Goal: Task Accomplishment & Management: Use online tool/utility

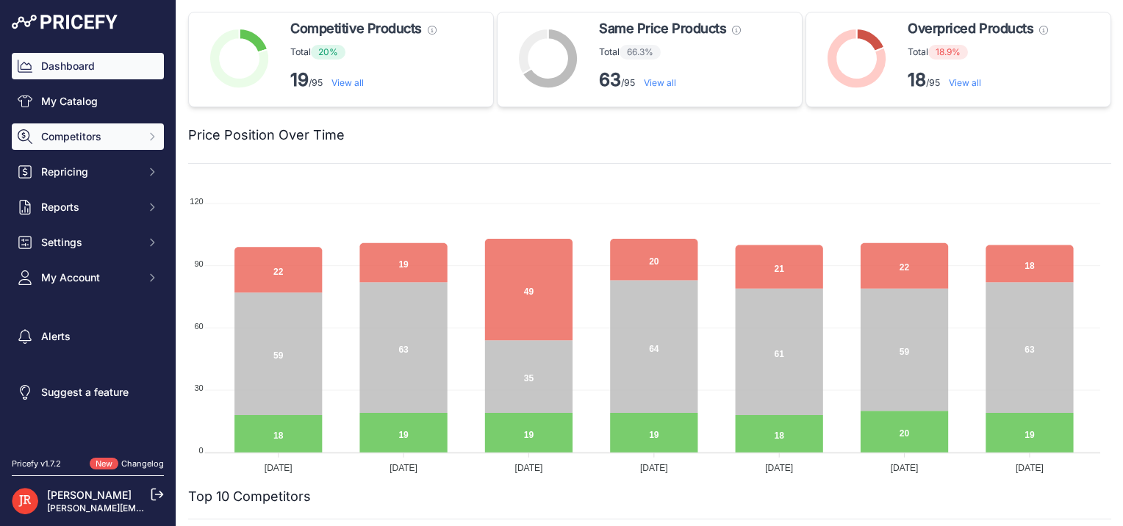
click at [146, 140] on icon "Sidebar" at bounding box center [152, 137] width 12 height 12
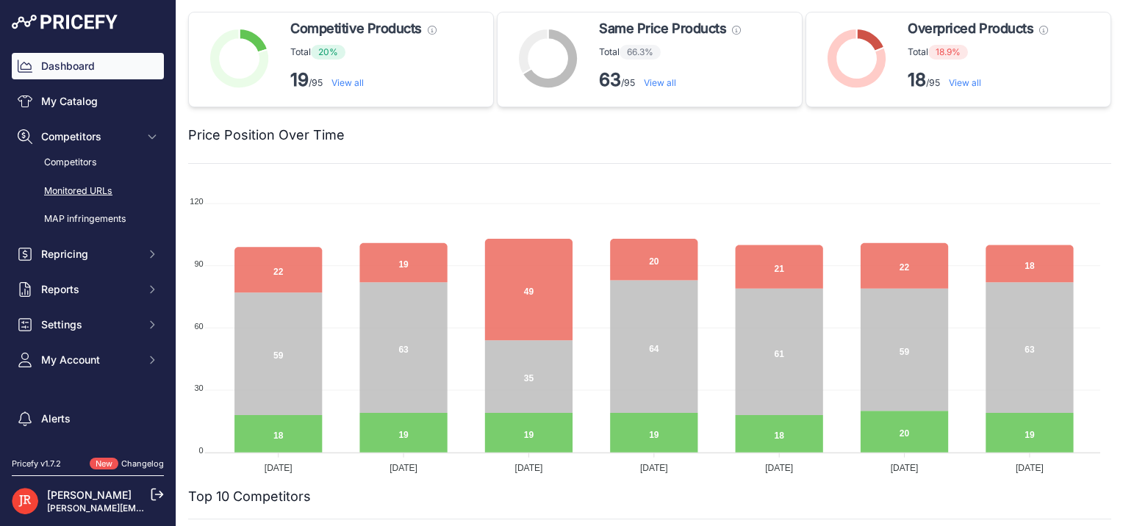
click at [91, 190] on link "Monitored URLs" at bounding box center [88, 192] width 152 height 26
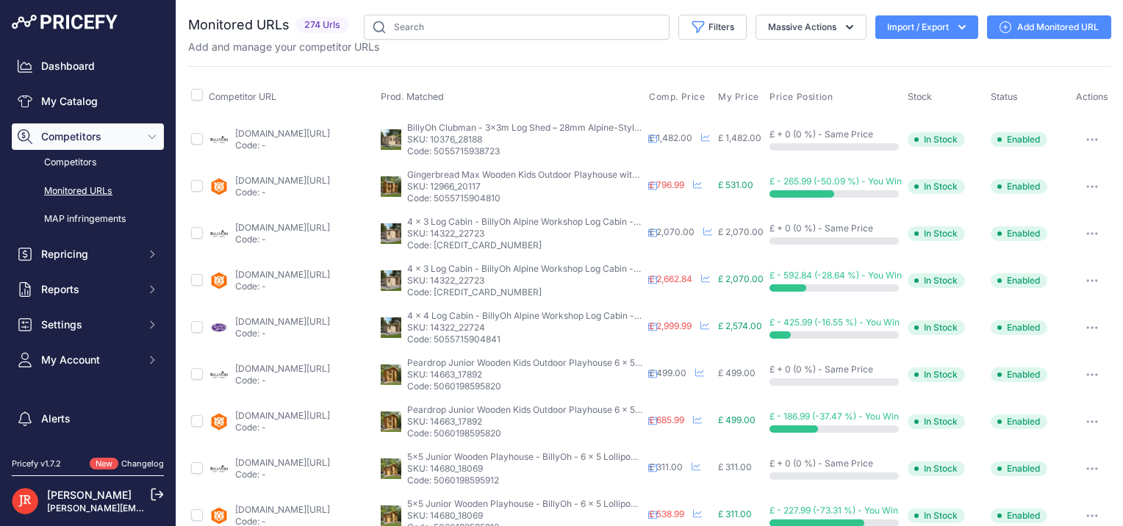
click at [902, 29] on button "Import / Export" at bounding box center [926, 27] width 103 height 24
click at [888, 91] on div "Export" at bounding box center [925, 84] width 118 height 26
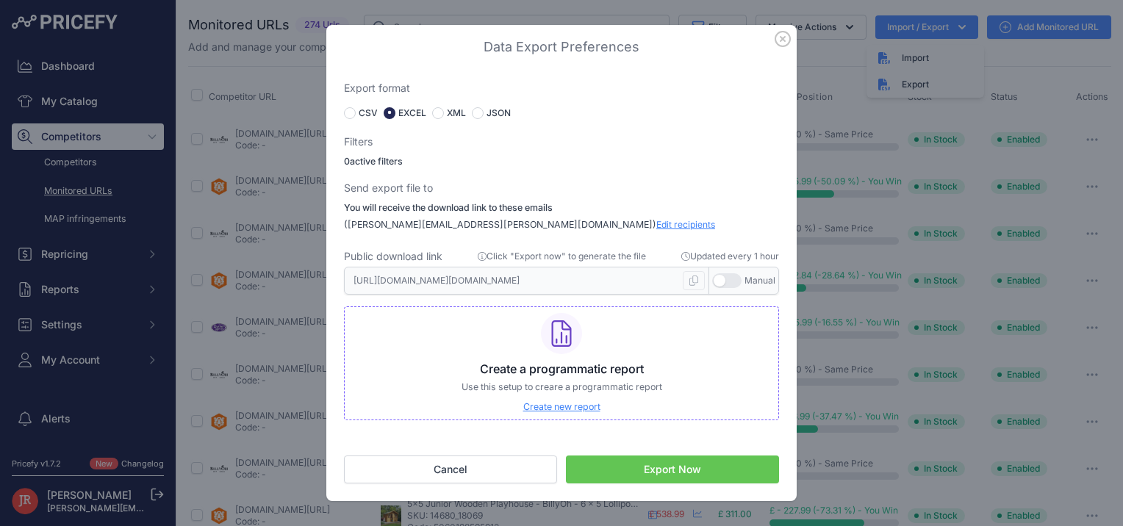
click at [622, 466] on button "Export Now" at bounding box center [672, 470] width 213 height 28
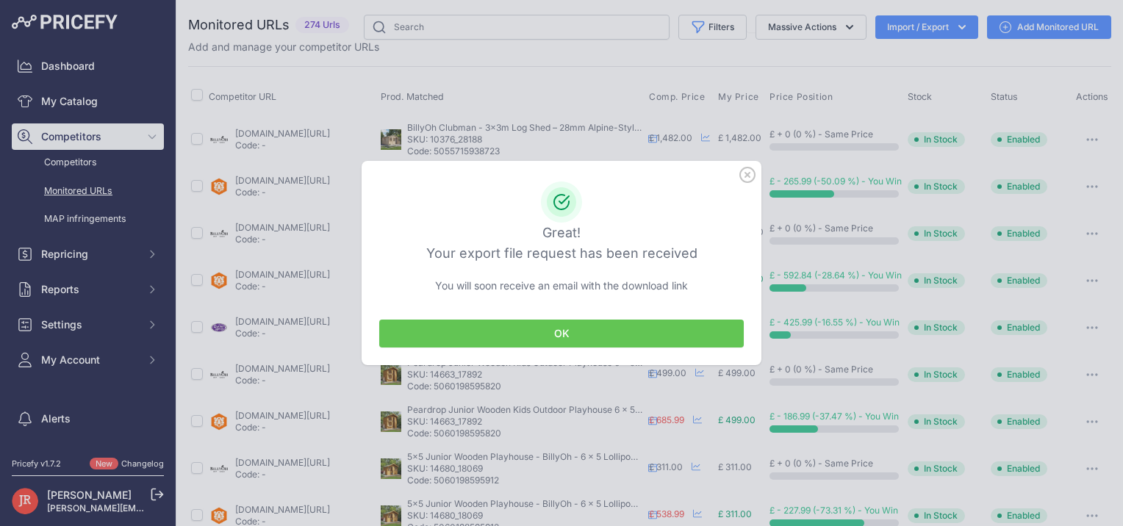
click at [496, 330] on button "OK" at bounding box center [561, 334] width 364 height 28
